Goal: Task Accomplishment & Management: Complete application form

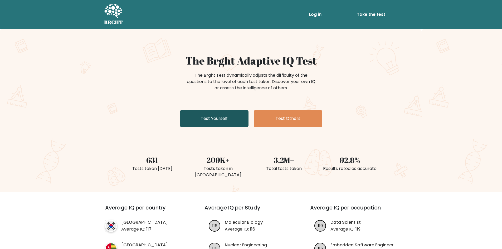
click at [224, 124] on link "Test Yourself" at bounding box center [214, 118] width 69 height 17
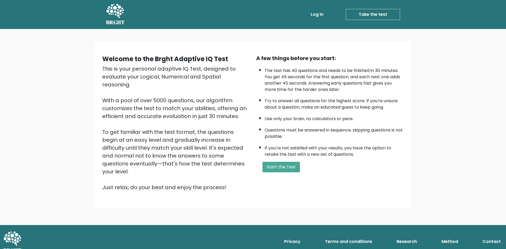
click at [276, 160] on div "A few things before you start: The test has 40 questions and needs to be finish…" at bounding box center [330, 122] width 154 height 137
click at [275, 167] on button "Start the Test" at bounding box center [281, 167] width 37 height 11
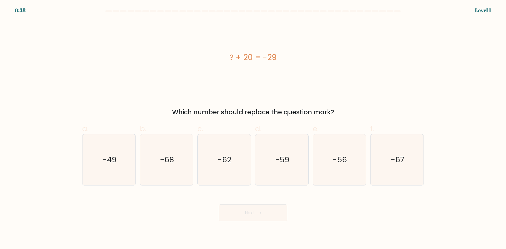
drag, startPoint x: 221, startPoint y: 51, endPoint x: 282, endPoint y: 55, distance: 61.6
click at [282, 55] on div "? + 20 = -29" at bounding box center [253, 57] width 342 height 75
copy div "? + 20 = -29"
click at [109, 169] on icon "-49" at bounding box center [109, 159] width 51 height 51
click at [253, 128] on input "a. -49" at bounding box center [253, 126] width 0 height 3
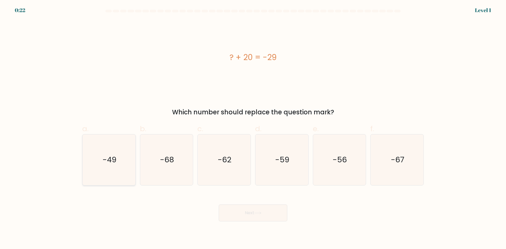
radio input "true"
click at [261, 211] on button "Next" at bounding box center [253, 213] width 69 height 17
click at [256, 215] on button "Next" at bounding box center [253, 213] width 69 height 17
click at [258, 215] on button "Next" at bounding box center [253, 213] width 69 height 17
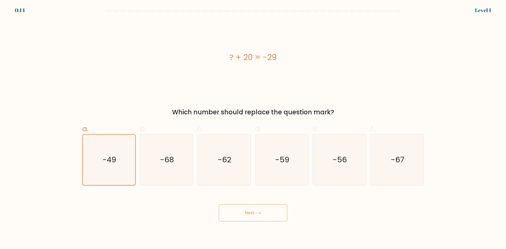
click at [116, 156] on text "-49" at bounding box center [110, 159] width 14 height 11
click at [253, 128] on input "a. -49" at bounding box center [253, 126] width 0 height 3
click at [152, 155] on icon "-68" at bounding box center [166, 159] width 51 height 51
click at [253, 128] on input "b. -68" at bounding box center [253, 126] width 0 height 3
radio input "true"
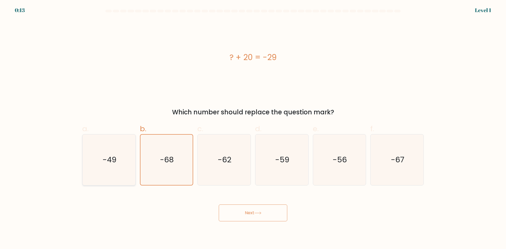
click at [119, 153] on icon "-49" at bounding box center [109, 159] width 51 height 51
click at [253, 128] on input "a. -49" at bounding box center [253, 126] width 0 height 3
radio input "true"
click at [254, 212] on button "Next" at bounding box center [253, 213] width 69 height 17
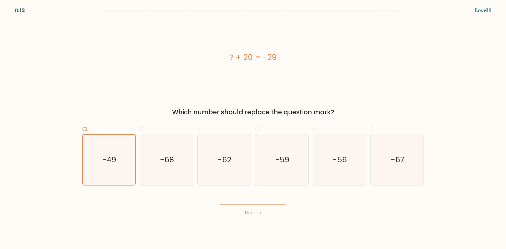
click at [254, 212] on button "Next" at bounding box center [253, 213] width 69 height 17
click at [260, 204] on div "Next" at bounding box center [253, 207] width 348 height 30
click at [258, 211] on button "Next" at bounding box center [253, 213] width 69 height 17
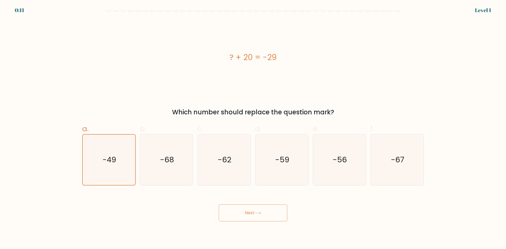
click at [258, 211] on button "Next" at bounding box center [253, 213] width 69 height 17
click at [147, 166] on icon "-68" at bounding box center [166, 159] width 51 height 51
click at [253, 128] on input "b. -68" at bounding box center [253, 126] width 0 height 3
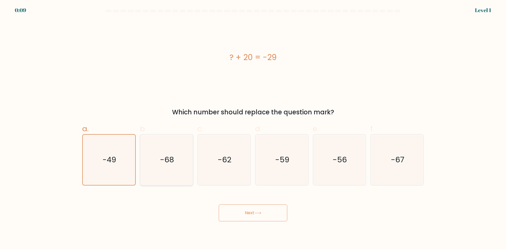
radio input "true"
click at [111, 159] on text "-49" at bounding box center [110, 159] width 14 height 11
click at [253, 128] on input "a. -49" at bounding box center [253, 126] width 0 height 3
radio input "true"
click at [263, 218] on button "Next" at bounding box center [253, 213] width 69 height 17
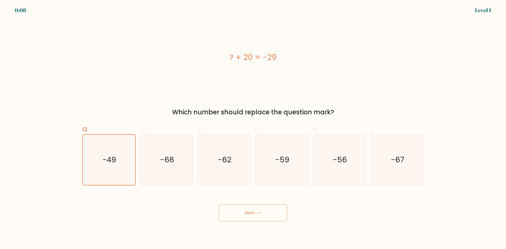
click at [263, 218] on button "Next" at bounding box center [253, 213] width 69 height 17
click at [110, 152] on icon "-49" at bounding box center [109, 160] width 50 height 50
click at [253, 128] on input "a. -49" at bounding box center [253, 126] width 0 height 3
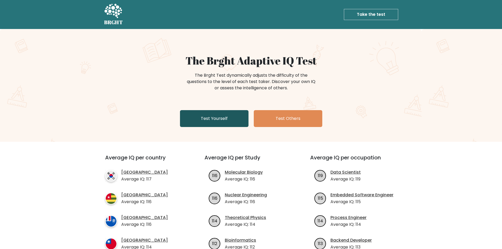
click at [201, 119] on link "Test Yourself" at bounding box center [214, 118] width 69 height 17
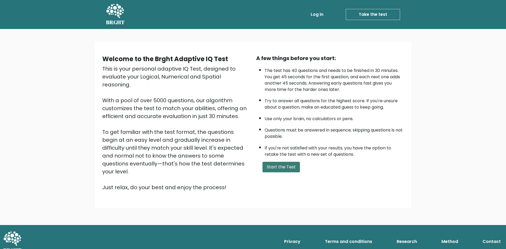
click at [281, 167] on button "Start the Test" at bounding box center [281, 167] width 37 height 11
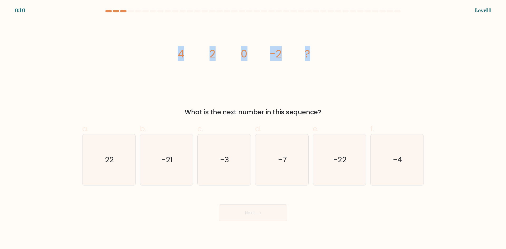
drag, startPoint x: 162, startPoint y: 56, endPoint x: 364, endPoint y: 65, distance: 201.9
click at [364, 65] on div "image/svg+xml 4 2 0 -2 ? What is the next number in this sequence?" at bounding box center [253, 68] width 348 height 97
copy g "4 2 0 -2 ?"
click at [111, 11] on div at bounding box center [108, 11] width 6 height 3
click at [109, 11] on div at bounding box center [108, 11] width 6 height 3
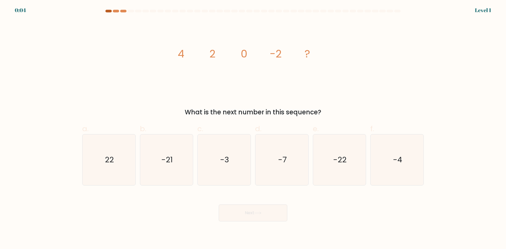
click at [109, 11] on div at bounding box center [108, 11] width 6 height 3
click at [120, 11] on at bounding box center [253, 11] width 296 height 3
click at [123, 11] on div at bounding box center [123, 11] width 6 height 3
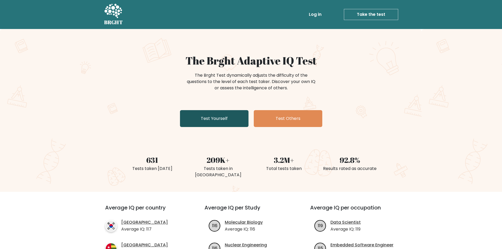
click at [211, 119] on link "Test Yourself" at bounding box center [214, 118] width 69 height 17
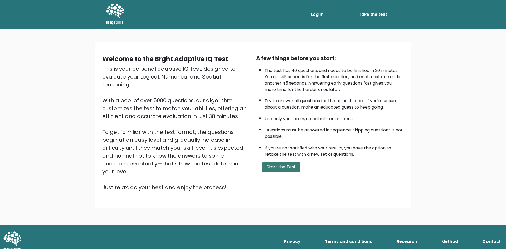
click at [277, 170] on button "Start the Test" at bounding box center [281, 167] width 37 height 11
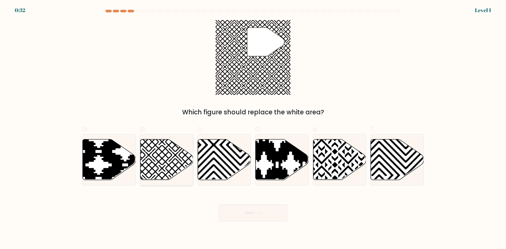
click at [176, 153] on icon at bounding box center [166, 159] width 53 height 41
click at [253, 128] on input "b." at bounding box center [253, 126] width 0 height 3
radio input "true"
click at [258, 214] on icon at bounding box center [257, 213] width 7 height 3
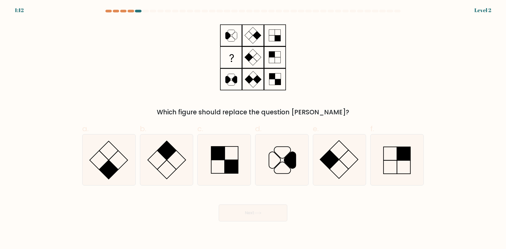
drag, startPoint x: 214, startPoint y: 27, endPoint x: 339, endPoint y: 79, distance: 135.4
click at [339, 79] on div "Which figure should replace the question mark?" at bounding box center [253, 68] width 348 height 97
click at [107, 166] on rect at bounding box center [108, 169] width 19 height 19
click at [253, 128] on input "a." at bounding box center [253, 126] width 0 height 3
radio input "true"
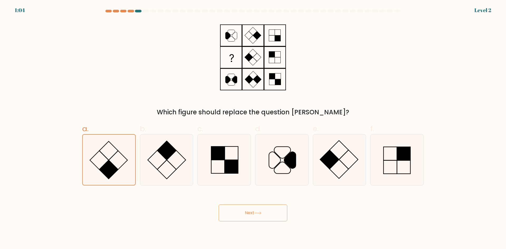
click at [252, 219] on button "Next" at bounding box center [253, 213] width 69 height 17
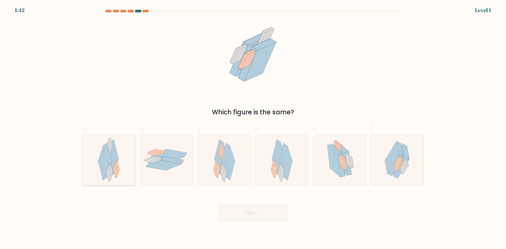
click at [121, 160] on div at bounding box center [109, 159] width 54 height 51
click at [253, 128] on input "a." at bounding box center [253, 126] width 0 height 3
radio input "true"
click at [263, 209] on button "Next" at bounding box center [253, 213] width 69 height 17
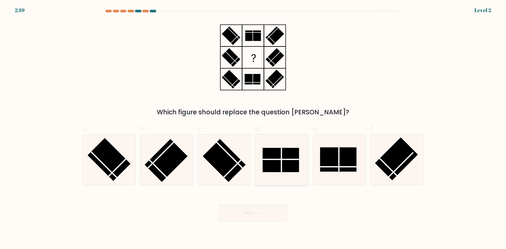
click at [278, 162] on rect at bounding box center [281, 160] width 36 height 24
click at [253, 128] on input "d." at bounding box center [253, 126] width 0 height 3
radio input "true"
click at [241, 212] on button "Next" at bounding box center [253, 213] width 69 height 17
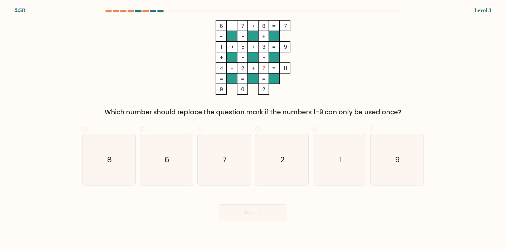
drag, startPoint x: 250, startPoint y: 42, endPoint x: 279, endPoint y: 87, distance: 53.8
click at [279, 87] on form at bounding box center [253, 116] width 506 height 212
copy icon "6 - 7 + 8 7 - - + 1 + 5 + 3 9 + - - 4 - 2 + ? = 11 = = = = 9 0 2"
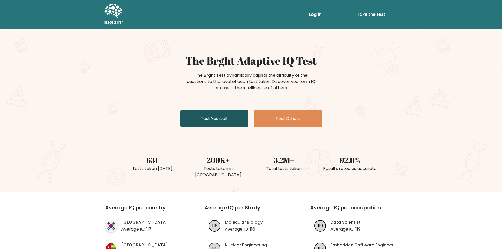
click at [211, 112] on link "Test Yourself" at bounding box center [214, 118] width 69 height 17
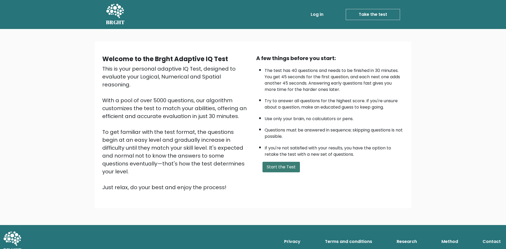
click at [279, 166] on button "Start the Test" at bounding box center [281, 167] width 37 height 11
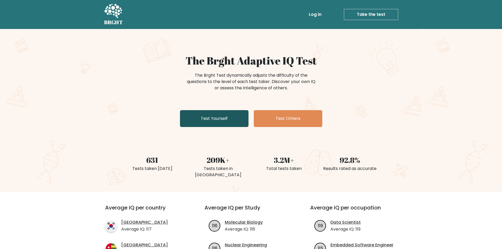
drag, startPoint x: 226, startPoint y: 121, endPoint x: 241, endPoint y: 120, distance: 14.5
click at [226, 121] on link "Test Yourself" at bounding box center [214, 118] width 69 height 17
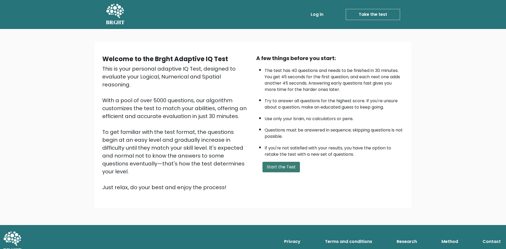
click at [284, 171] on button "Start the Test" at bounding box center [281, 167] width 37 height 11
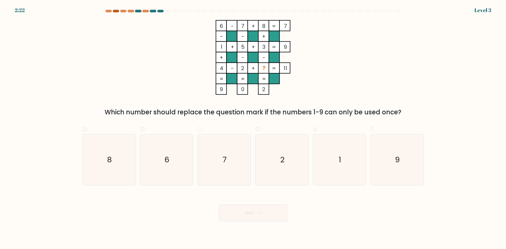
click at [118, 11] on div at bounding box center [116, 11] width 6 height 3
click at [106, 10] on div at bounding box center [108, 11] width 6 height 3
click at [107, 10] on div at bounding box center [108, 11] width 6 height 3
drag, startPoint x: 107, startPoint y: 10, endPoint x: 310, endPoint y: 41, distance: 205.3
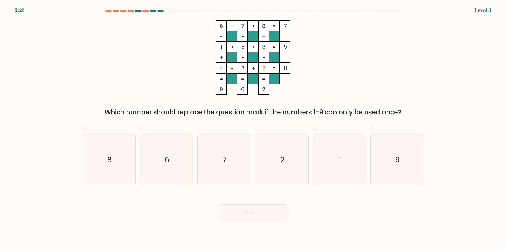
click at [108, 10] on div at bounding box center [108, 11] width 6 height 3
